Goal: Feedback & Contribution: Leave review/rating

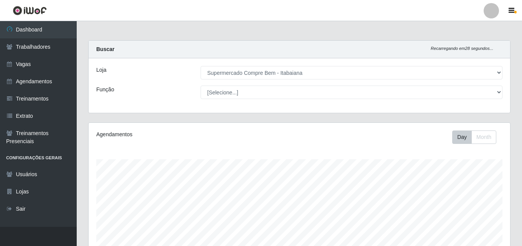
select select "264"
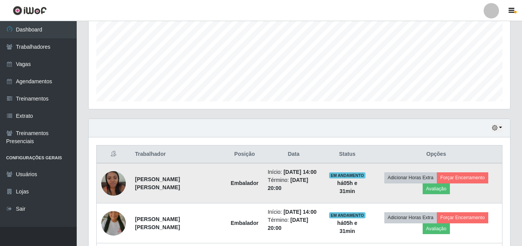
scroll to position [250, 0]
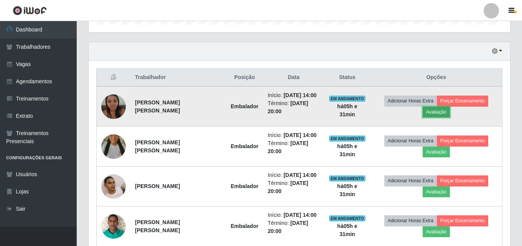
click at [441, 109] on button "Avaliação" at bounding box center [436, 112] width 27 height 11
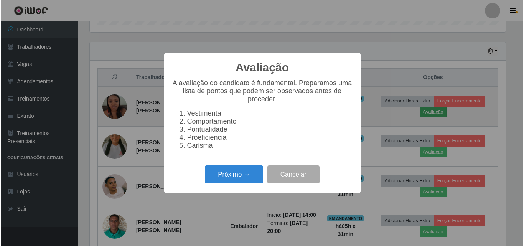
scroll to position [159, 418]
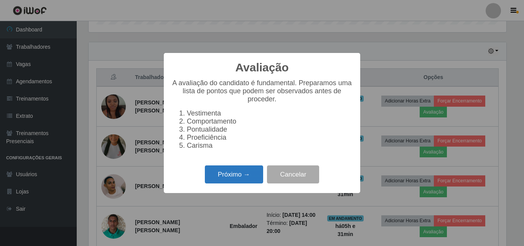
click at [245, 180] on button "Próximo →" at bounding box center [234, 174] width 58 height 18
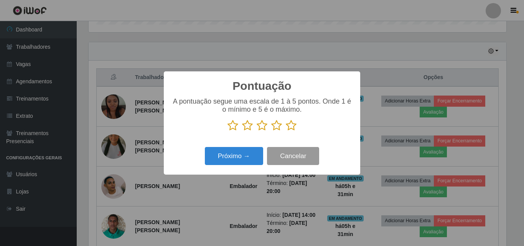
scroll to position [383303, 383044]
click at [289, 126] on icon at bounding box center [291, 126] width 11 height 12
click at [286, 131] on input "radio" at bounding box center [286, 131] width 0 height 0
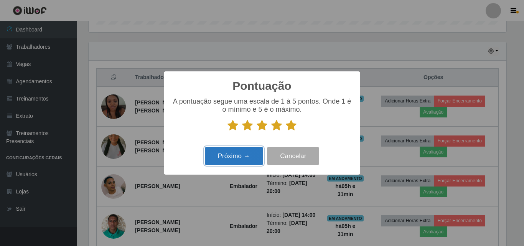
click at [243, 165] on button "Próximo →" at bounding box center [234, 156] width 58 height 18
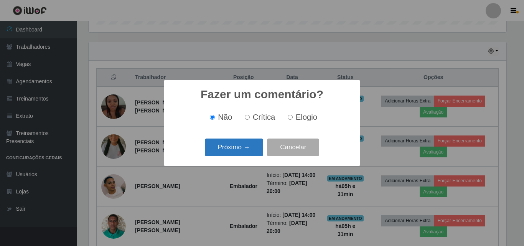
click at [244, 149] on button "Próximo →" at bounding box center [234, 147] width 58 height 18
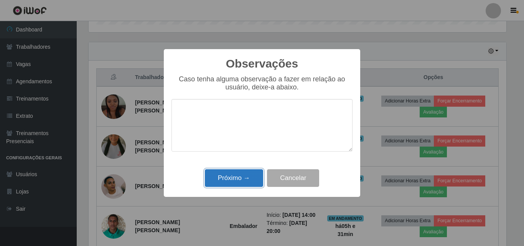
click at [238, 179] on button "Próximo →" at bounding box center [234, 178] width 58 height 18
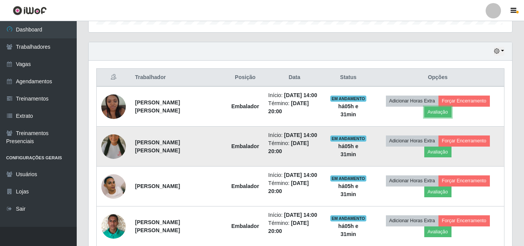
scroll to position [159, 421]
click at [439, 157] on button "Avaliação" at bounding box center [436, 151] width 27 height 11
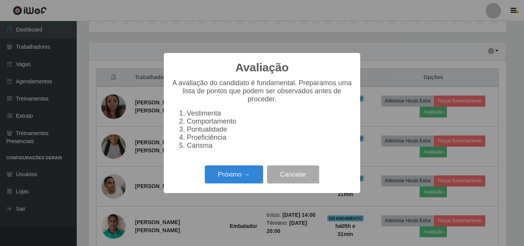
scroll to position [159, 418]
click at [253, 179] on button "Próximo →" at bounding box center [234, 174] width 58 height 18
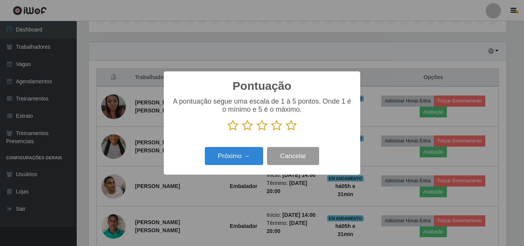
scroll to position [383303, 383044]
click at [291, 128] on icon at bounding box center [291, 126] width 11 height 12
click at [286, 131] on input "radio" at bounding box center [286, 131] width 0 height 0
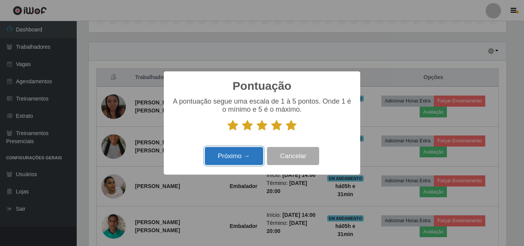
click at [243, 156] on button "Próximo →" at bounding box center [234, 156] width 58 height 18
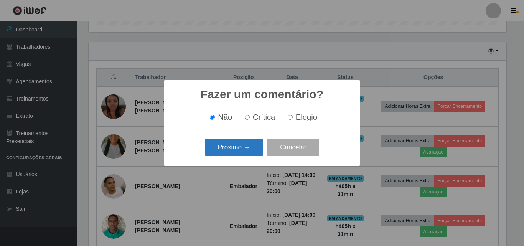
click at [242, 150] on button "Próximo →" at bounding box center [234, 147] width 58 height 18
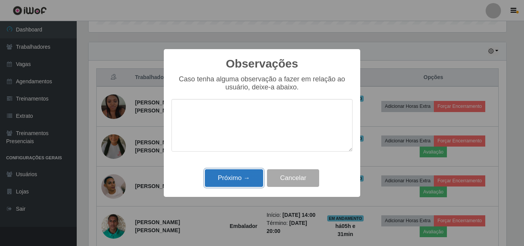
click at [227, 178] on button "Próximo →" at bounding box center [234, 178] width 58 height 18
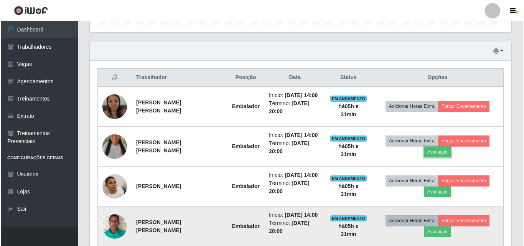
scroll to position [159, 421]
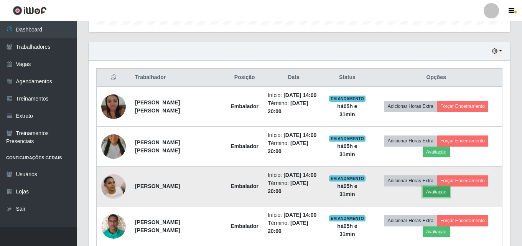
click at [441, 191] on button "Avaliação" at bounding box center [436, 191] width 27 height 11
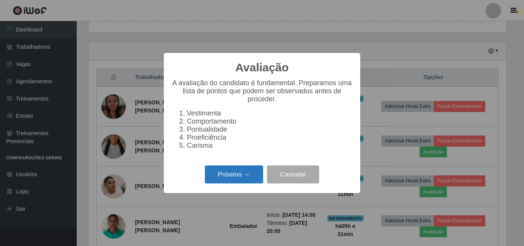
click at [248, 177] on button "Próximo →" at bounding box center [234, 174] width 58 height 18
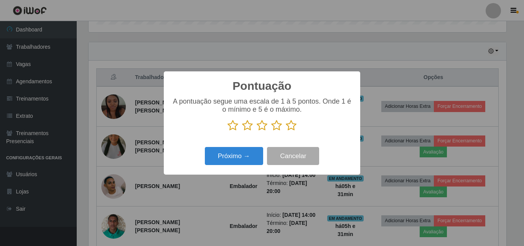
scroll to position [383303, 383044]
click at [290, 129] on icon at bounding box center [291, 126] width 11 height 12
click at [286, 131] on input "radio" at bounding box center [286, 131] width 0 height 0
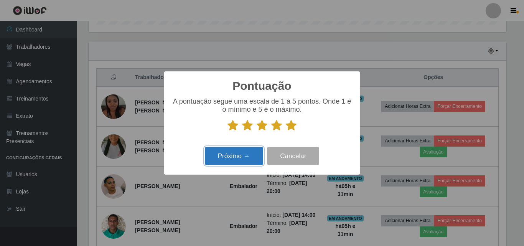
click at [232, 159] on button "Próximo →" at bounding box center [234, 156] width 58 height 18
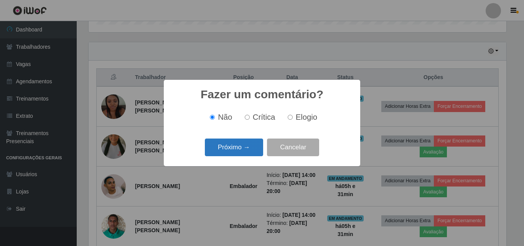
click at [244, 148] on button "Próximo →" at bounding box center [234, 147] width 58 height 18
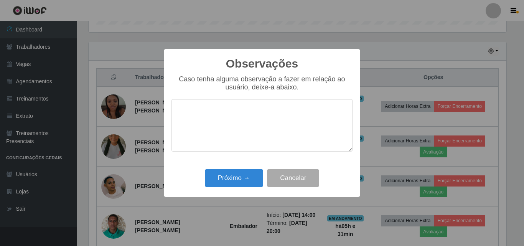
click at [237, 168] on div "Observações × Caso tenha alguma observação a fazer em relação ao usuário, deixe…" at bounding box center [262, 123] width 196 height 148
click at [245, 179] on button "Próximo →" at bounding box center [234, 178] width 58 height 18
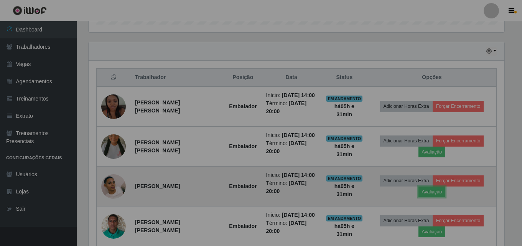
scroll to position [159, 421]
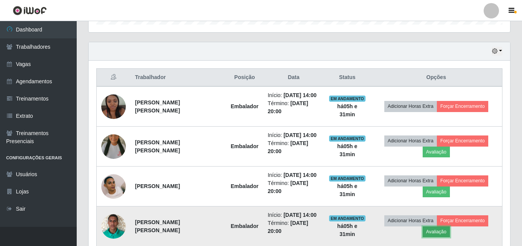
click at [438, 230] on button "Avaliação" at bounding box center [436, 231] width 27 height 11
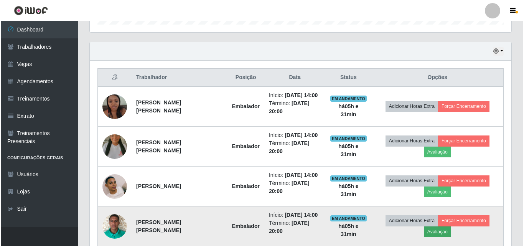
scroll to position [159, 418]
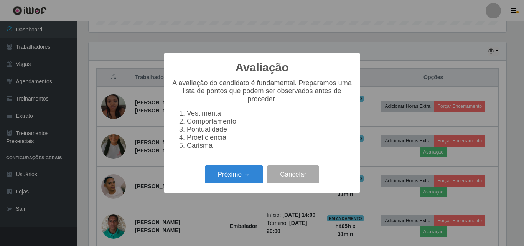
click at [248, 165] on div "Avaliação × A avaliação do candidato é fundamental. Preparamos uma lista de pon…" at bounding box center [262, 123] width 196 height 140
click at [245, 174] on button "Próximo →" at bounding box center [234, 174] width 58 height 18
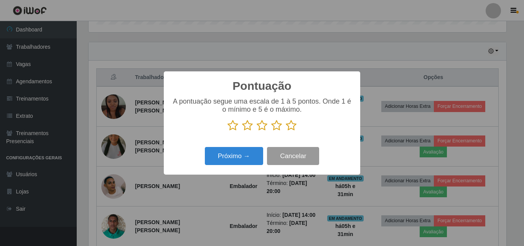
scroll to position [383303, 383044]
click at [292, 125] on icon at bounding box center [291, 126] width 11 height 12
click at [286, 131] on input "radio" at bounding box center [286, 131] width 0 height 0
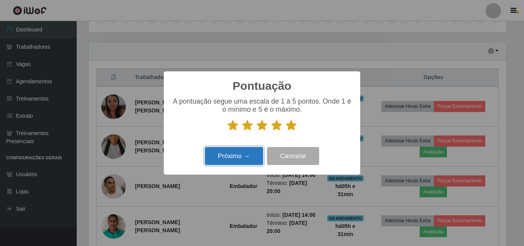
click at [240, 155] on button "Próximo →" at bounding box center [234, 156] width 58 height 18
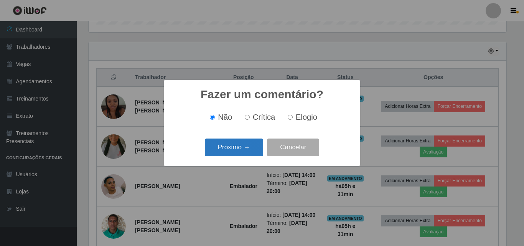
click at [239, 151] on button "Próximo →" at bounding box center [234, 147] width 58 height 18
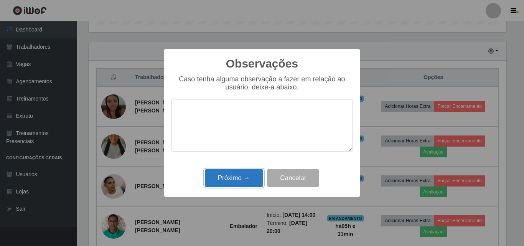
click at [248, 177] on button "Próximo →" at bounding box center [234, 178] width 58 height 18
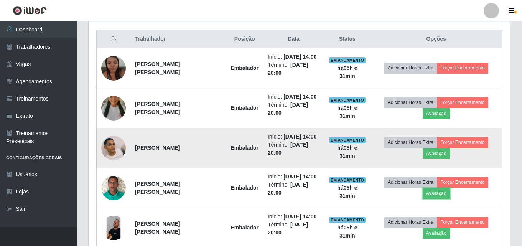
scroll to position [326, 0]
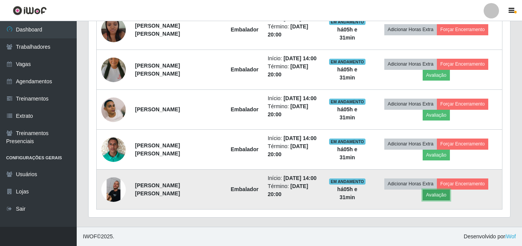
click at [442, 190] on button "Avaliação" at bounding box center [436, 194] width 27 height 11
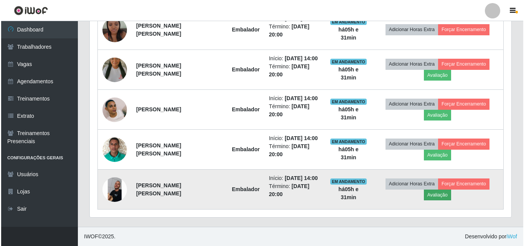
scroll to position [159, 418]
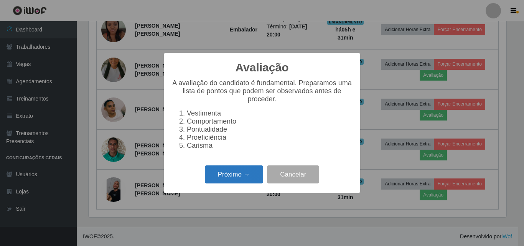
click at [237, 183] on button "Próximo →" at bounding box center [234, 174] width 58 height 18
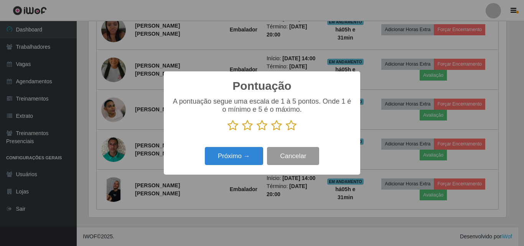
scroll to position [383303, 383044]
click at [294, 128] on icon at bounding box center [291, 126] width 11 height 12
click at [286, 131] on input "radio" at bounding box center [286, 131] width 0 height 0
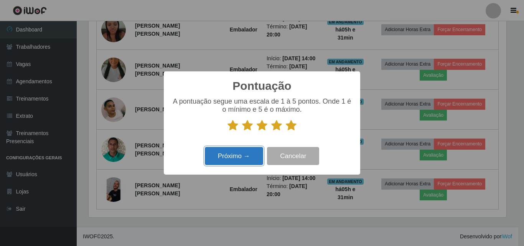
click at [240, 156] on button "Próximo →" at bounding box center [234, 156] width 58 height 18
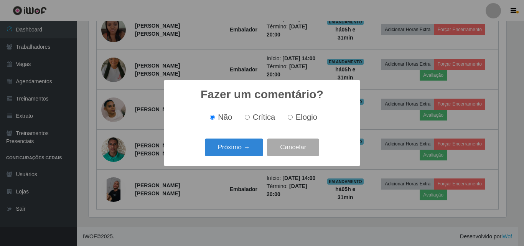
click at [240, 156] on button "Próximo →" at bounding box center [234, 147] width 58 height 18
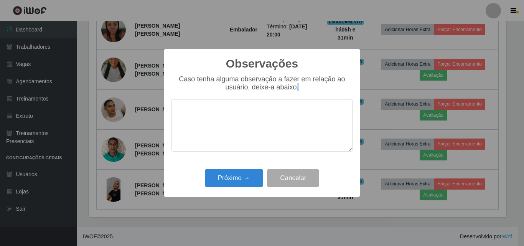
click at [240, 156] on div "Caso tenha alguma observação a fazer em relação ao usuário, deixe-a abaixo." at bounding box center [261, 117] width 181 height 84
click at [238, 176] on button "Próximo →" at bounding box center [234, 178] width 58 height 18
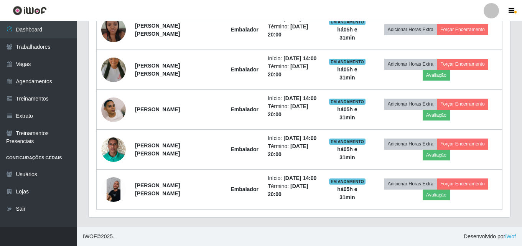
scroll to position [0, 0]
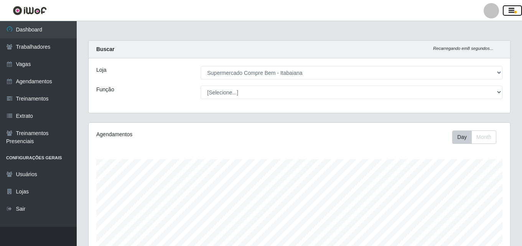
click at [510, 13] on icon "button" at bounding box center [511, 10] width 6 height 7
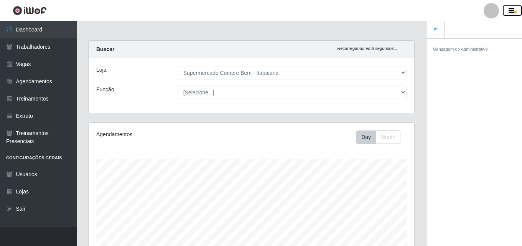
click at [514, 14] on icon "button" at bounding box center [511, 10] width 6 height 7
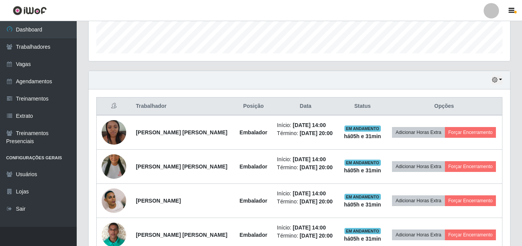
click at [508, 81] on div "Hoje 1 dia 3 dias 1 Semana Não encerrados" at bounding box center [299, 80] width 421 height 18
click at [502, 81] on div "Hoje 1 dia 3 dias 1 Semana Não encerrados" at bounding box center [299, 80] width 421 height 18
click at [497, 81] on icon "button" at bounding box center [494, 79] width 5 height 5
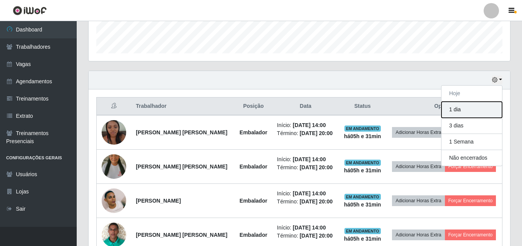
click at [461, 112] on button "1 dia" at bounding box center [471, 110] width 61 height 16
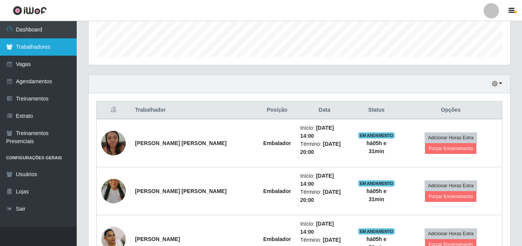
click at [35, 43] on link "Trabalhadores" at bounding box center [38, 46] width 77 height 17
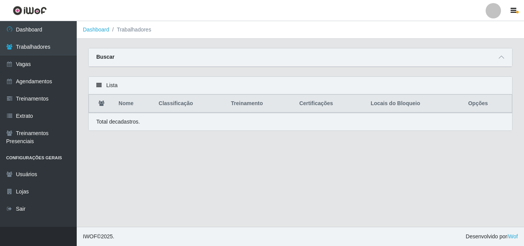
click at [115, 57] on div "Buscar" at bounding box center [300, 57] width 423 height 18
click at [500, 54] on span at bounding box center [501, 57] width 9 height 9
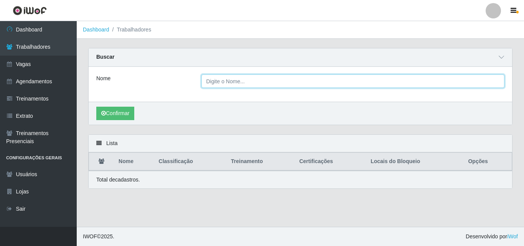
click at [239, 78] on input "Nome" at bounding box center [352, 80] width 303 height 13
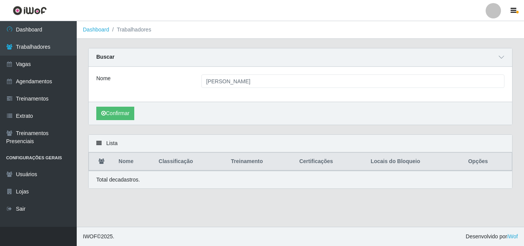
click at [105, 105] on div "Confirmar" at bounding box center [300, 113] width 423 height 23
click at [115, 118] on button "Confirmar" at bounding box center [115, 113] width 38 height 13
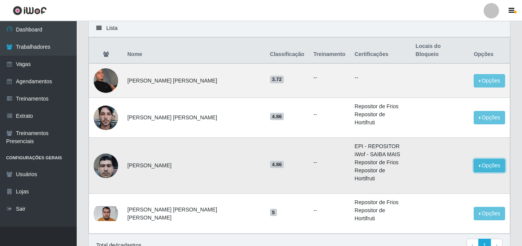
click at [487, 159] on button "Opções" at bounding box center [489, 165] width 31 height 13
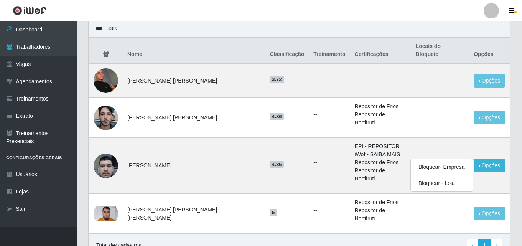
click at [512, 135] on div "Lista Nome Classificação Treinamento Certificações Locais do Bloqueio Opções Fe…" at bounding box center [299, 142] width 434 height 247
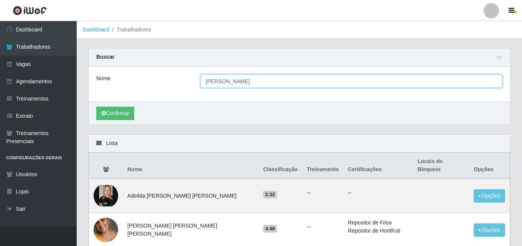
drag, startPoint x: 221, startPoint y: 81, endPoint x: 196, endPoint y: 79, distance: 25.0
click at [196, 79] on div "felipe" at bounding box center [351, 80] width 313 height 13
click at [96, 107] on button "Confirmar" at bounding box center [115, 113] width 38 height 13
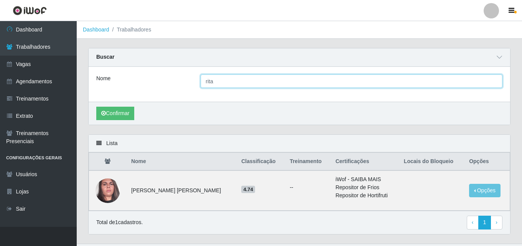
scroll to position [17, 0]
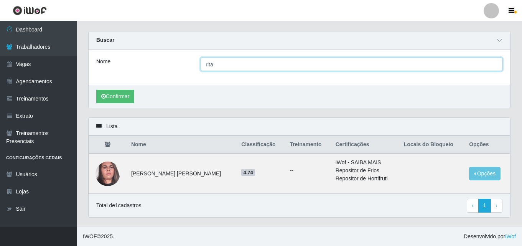
drag, startPoint x: 246, startPoint y: 64, endPoint x: 205, endPoint y: 58, distance: 41.5
click at [205, 58] on input "rita" at bounding box center [352, 64] width 302 height 13
type input "a"
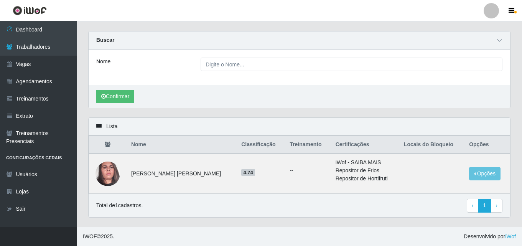
click at [215, 92] on div "Confirmar" at bounding box center [299, 96] width 421 height 23
click at [121, 96] on button "Confirmar" at bounding box center [115, 96] width 38 height 13
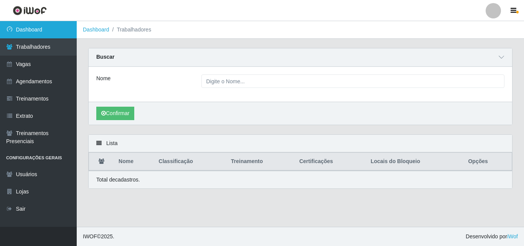
click at [42, 36] on link "Dashboard" at bounding box center [38, 29] width 77 height 17
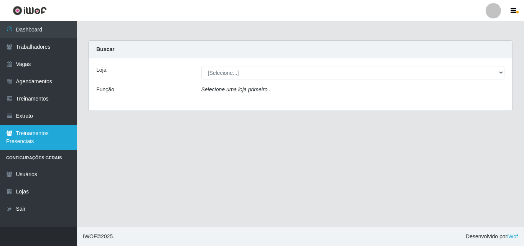
click at [28, 139] on link "Treinamentos Presenciais" at bounding box center [38, 137] width 77 height 25
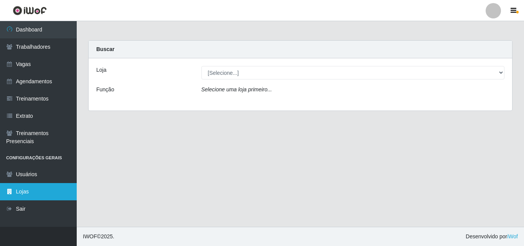
click at [30, 189] on link "Lojas" at bounding box center [38, 191] width 77 height 17
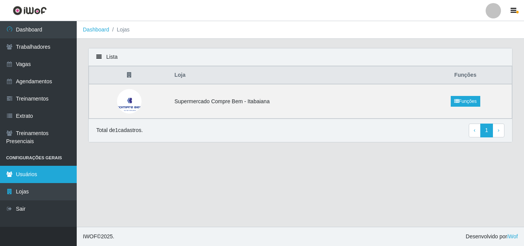
click at [31, 176] on link "Usuários" at bounding box center [38, 174] width 77 height 17
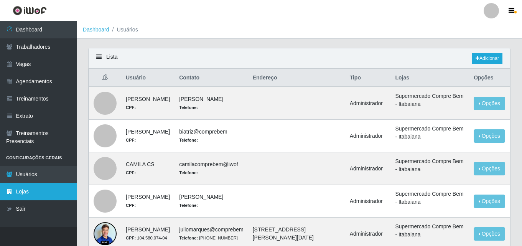
click at [29, 194] on link "Lojas" at bounding box center [38, 191] width 77 height 17
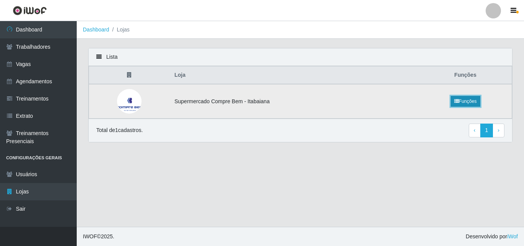
click at [461, 104] on link "Funções" at bounding box center [466, 101] width 30 height 11
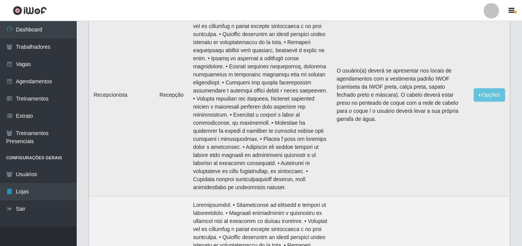
scroll to position [859, 0]
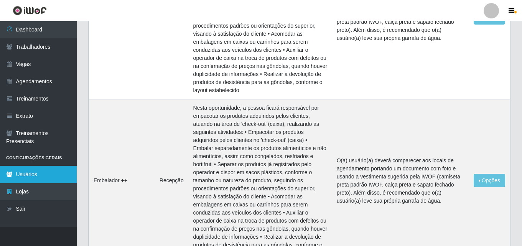
click at [37, 170] on link "Usuários" at bounding box center [38, 174] width 77 height 17
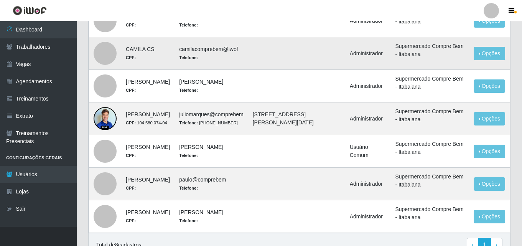
scroll to position [156, 0]
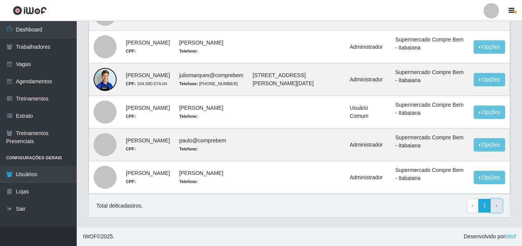
click at [495, 208] on link "› Next" at bounding box center [496, 206] width 12 height 14
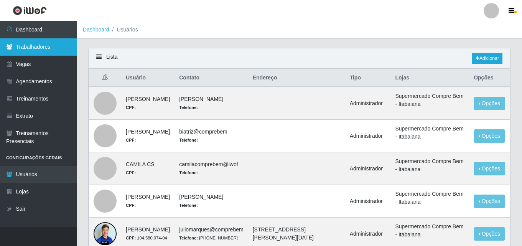
click at [31, 44] on link "Trabalhadores" at bounding box center [38, 46] width 77 height 17
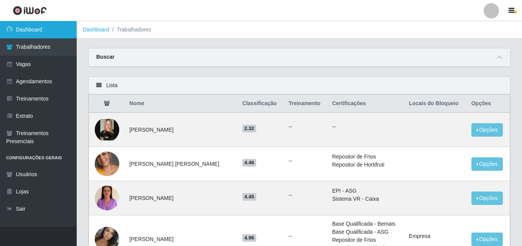
click at [43, 34] on link "Dashboard" at bounding box center [38, 29] width 77 height 17
